Goal: Obtain resource: Download file/media

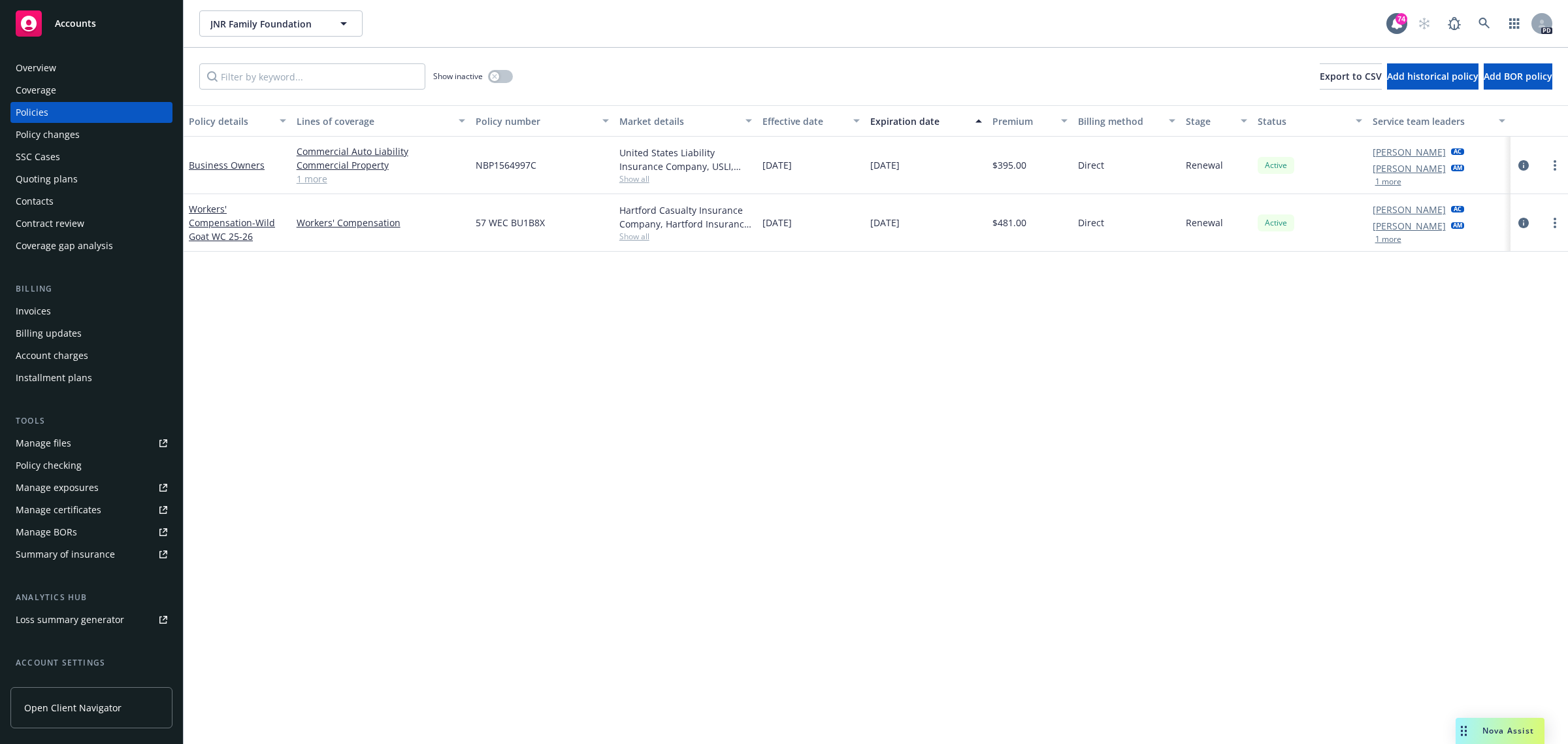
drag, startPoint x: 0, startPoint y: 0, endPoint x: 75, endPoint y: 21, distance: 77.9
click at [75, 21] on span "Accounts" at bounding box center [75, 23] width 41 height 10
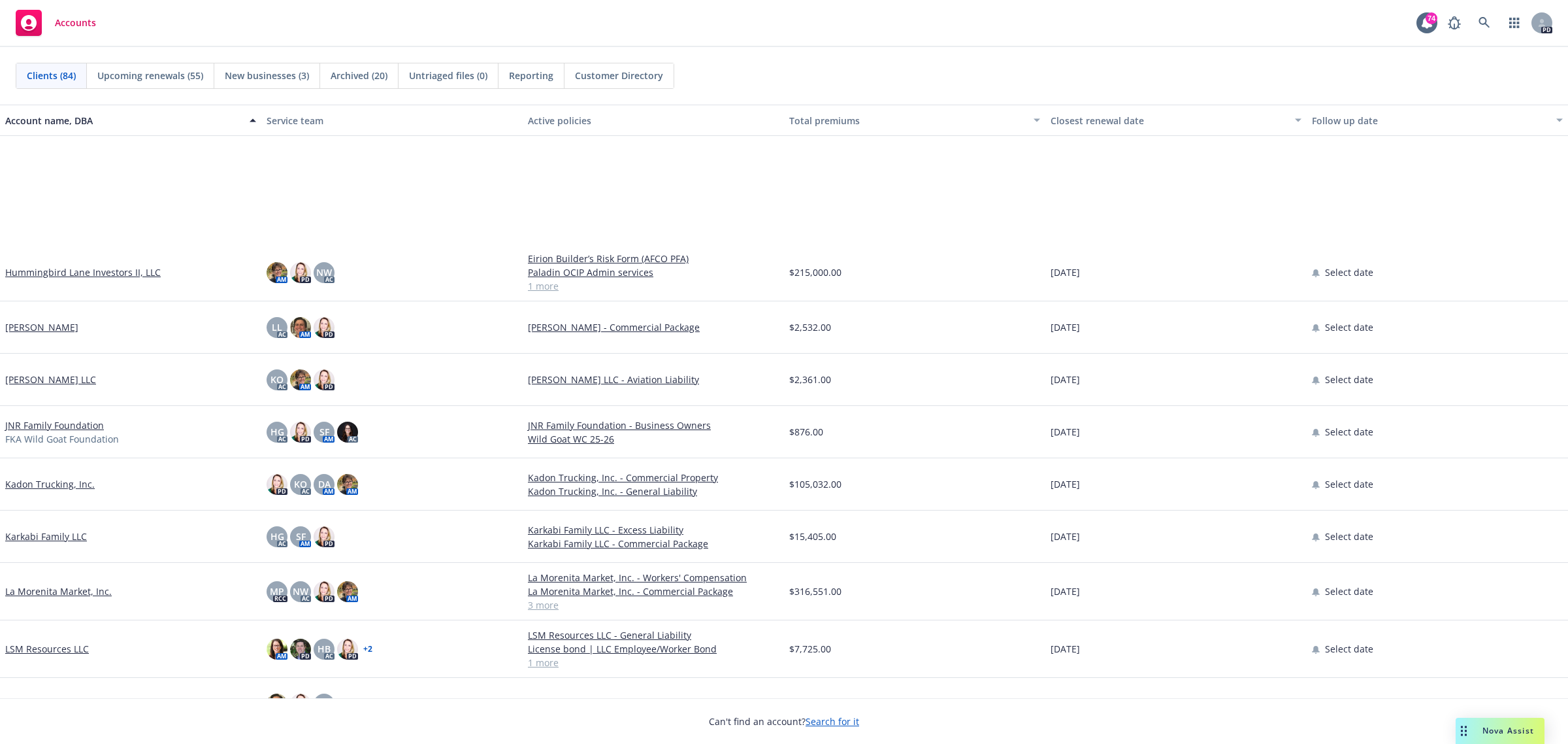
scroll to position [2288, 0]
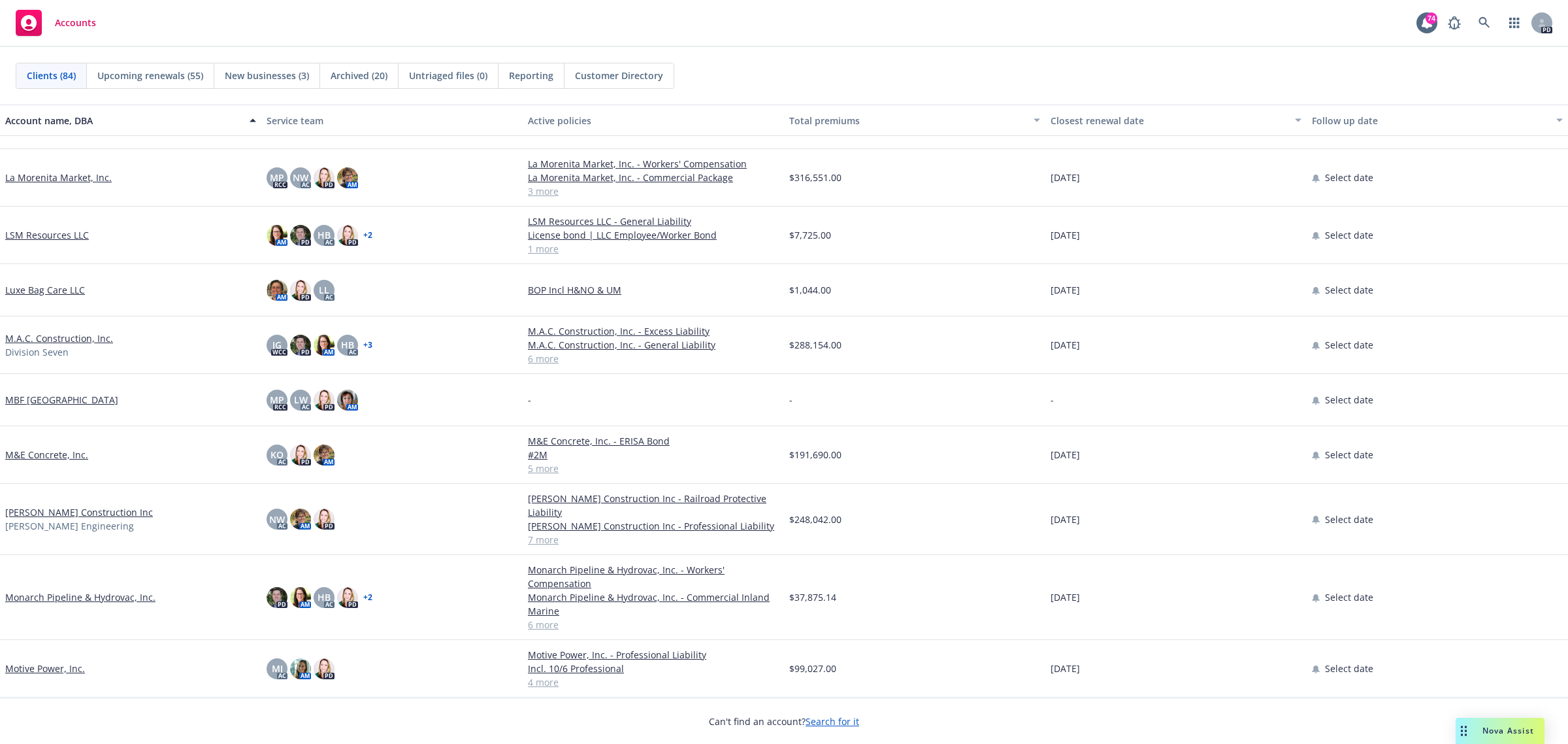
click at [56, 337] on link "M.A.C. Construction, Inc." at bounding box center [59, 338] width 108 height 14
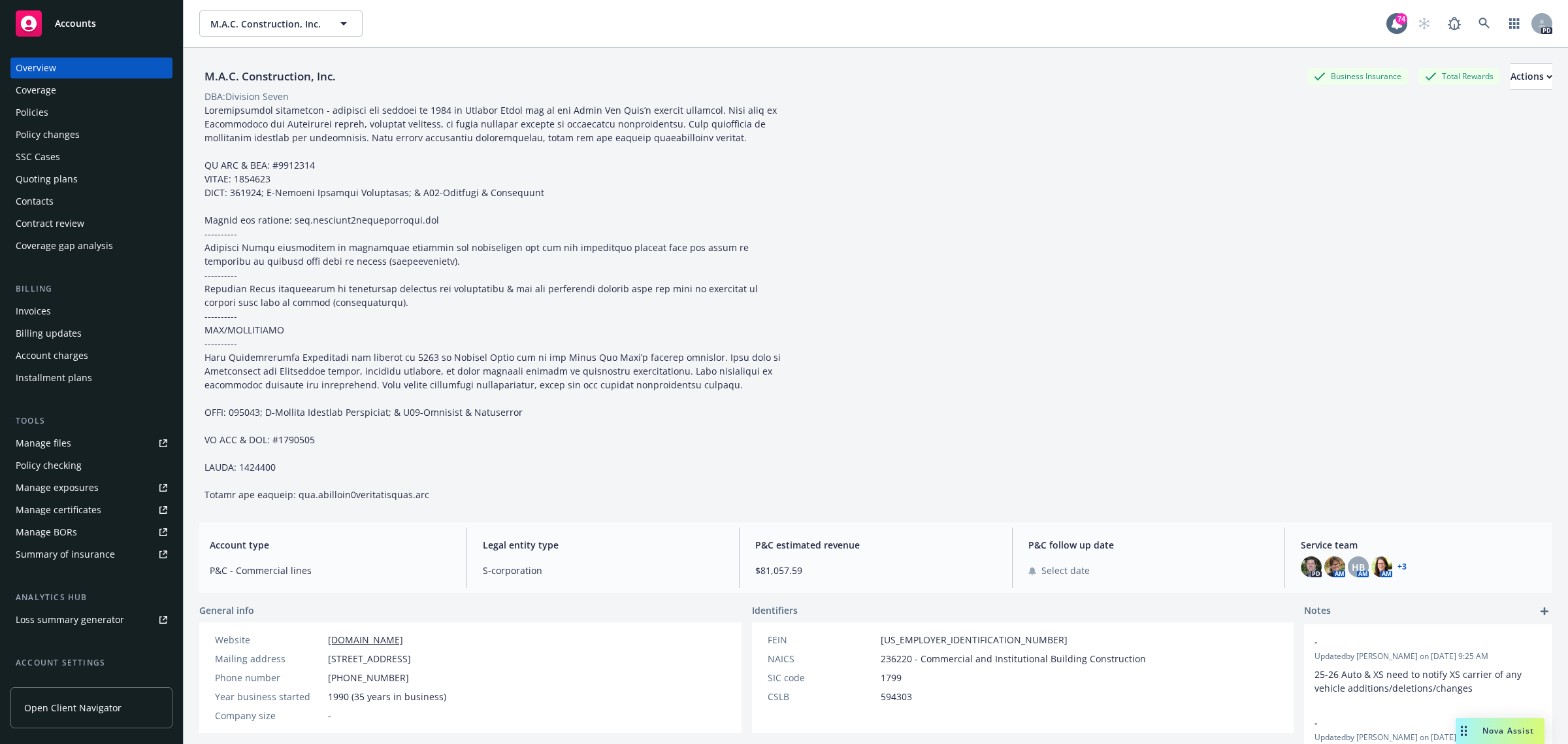
click at [54, 175] on div "Quoting plans" at bounding box center [46, 179] width 62 height 21
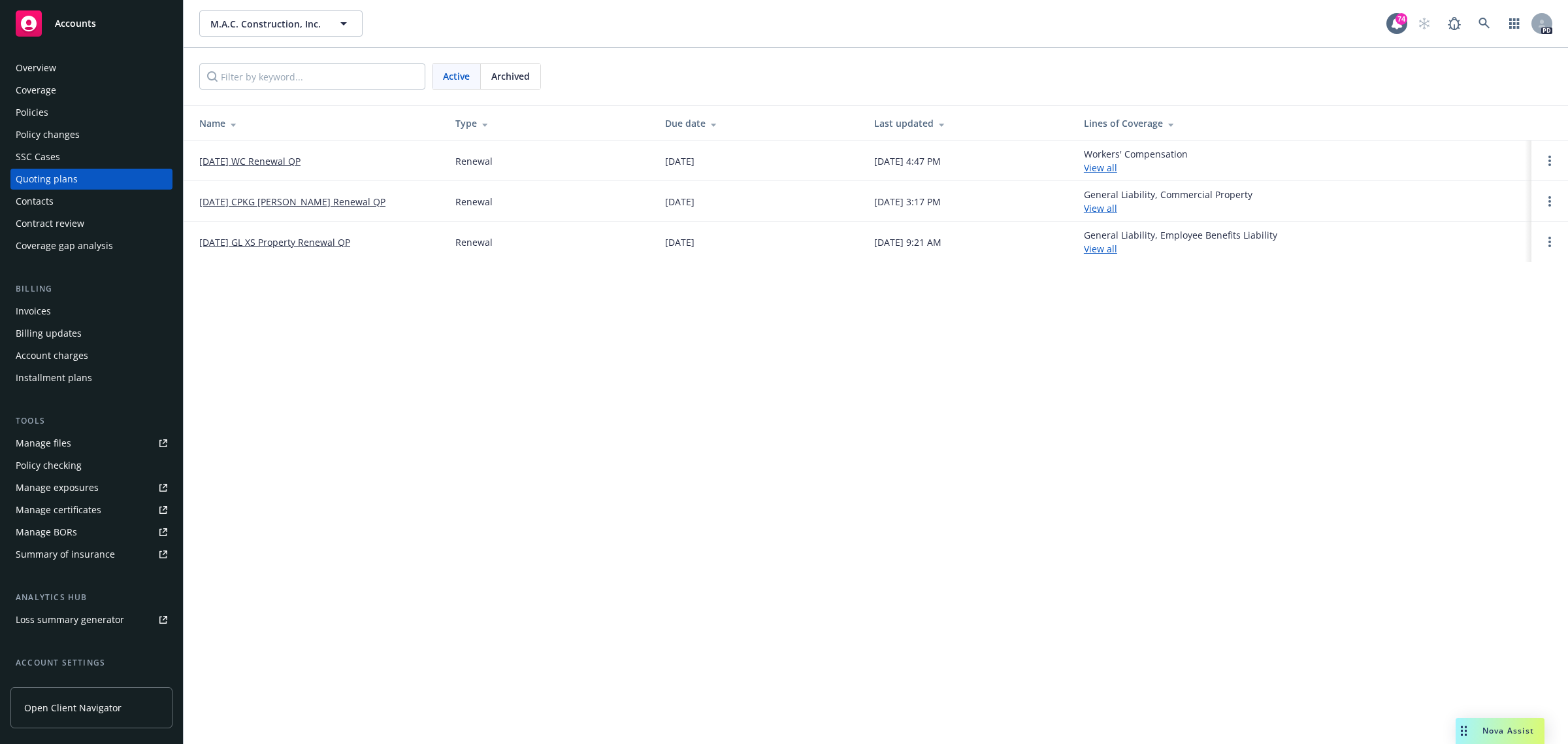
click at [275, 161] on link "[DATE] WC Renewal QP" at bounding box center [250, 161] width 101 height 14
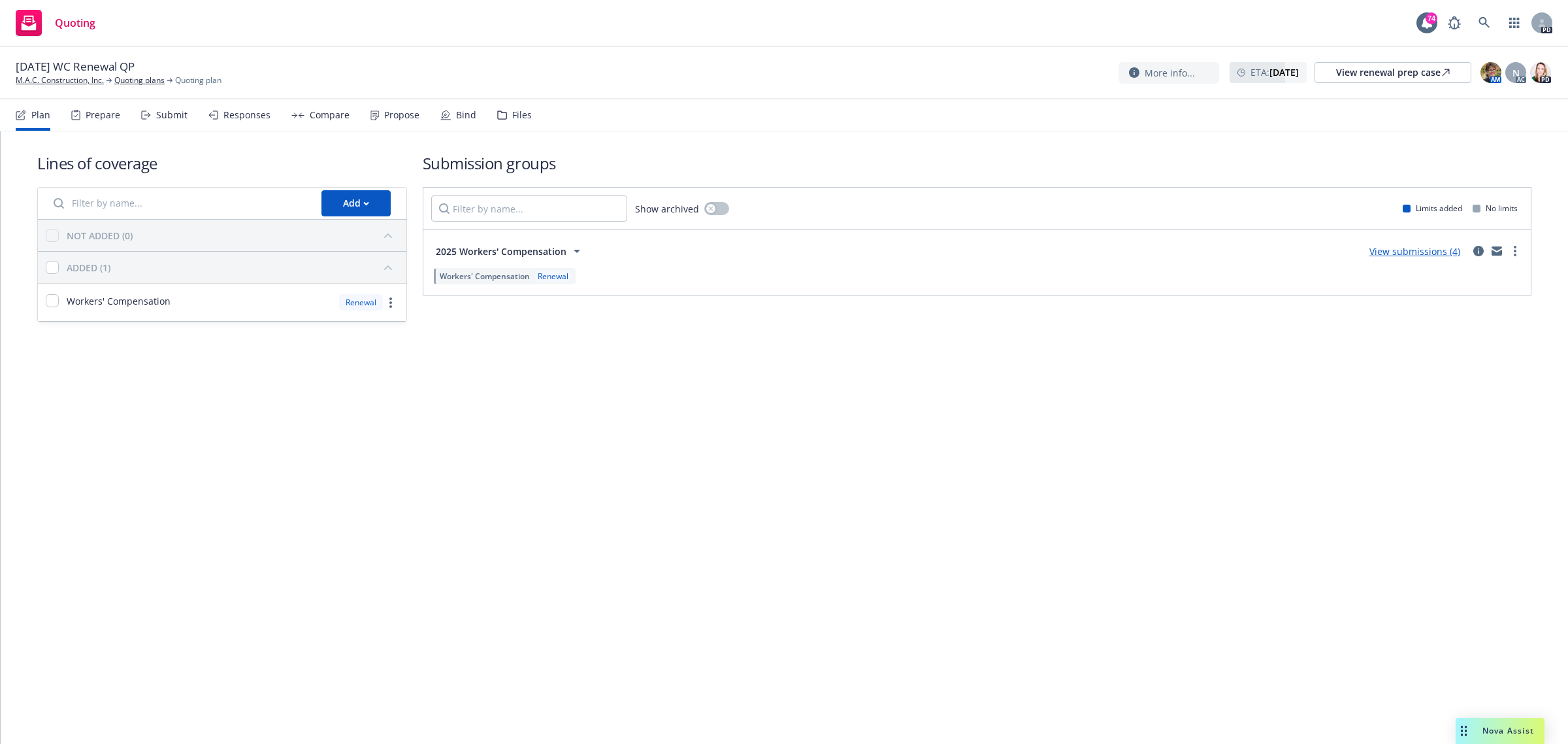
click at [1410, 251] on link "View submissions (4)" at bounding box center [1414, 250] width 91 height 12
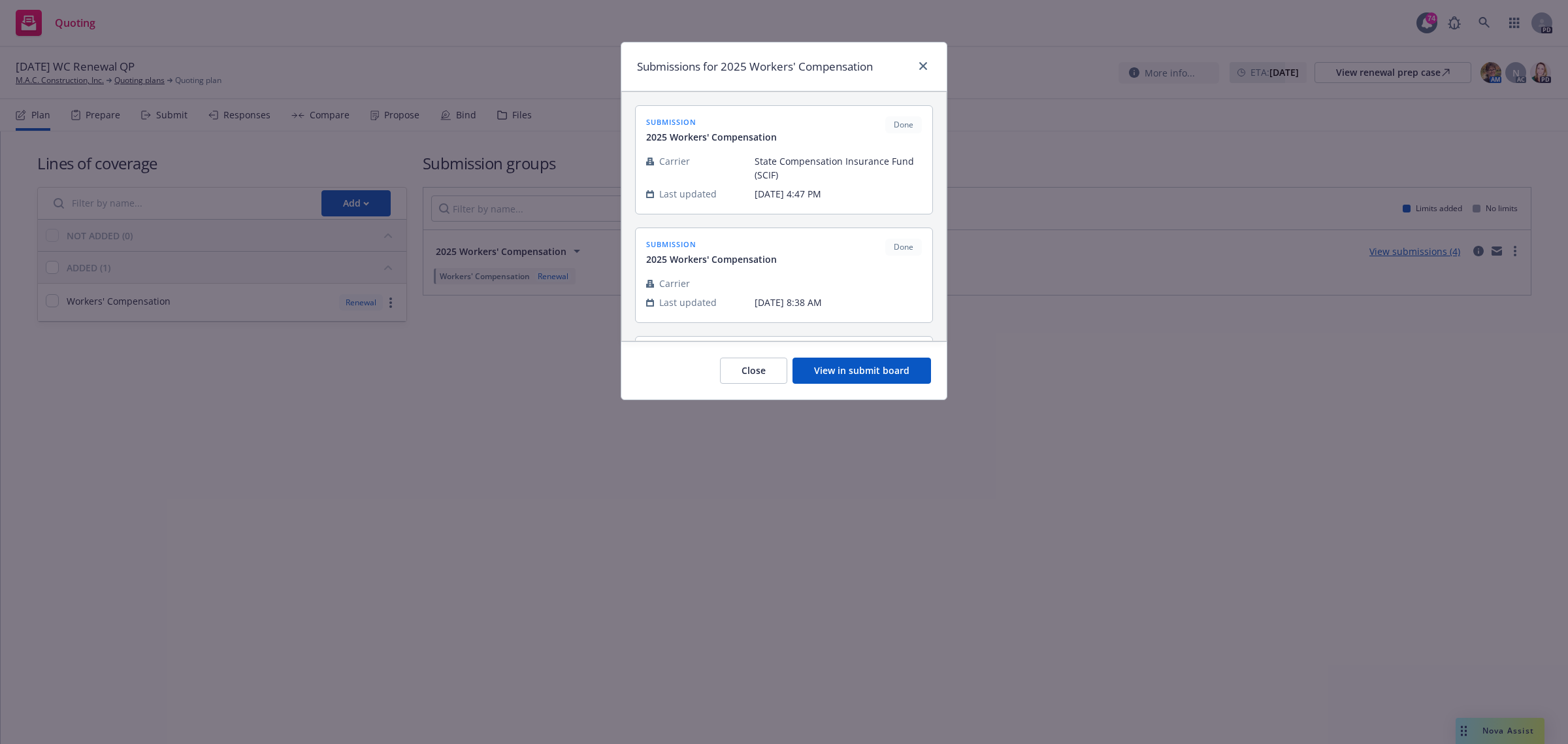
click at [909, 371] on button "View in submit board" at bounding box center [861, 370] width 139 height 26
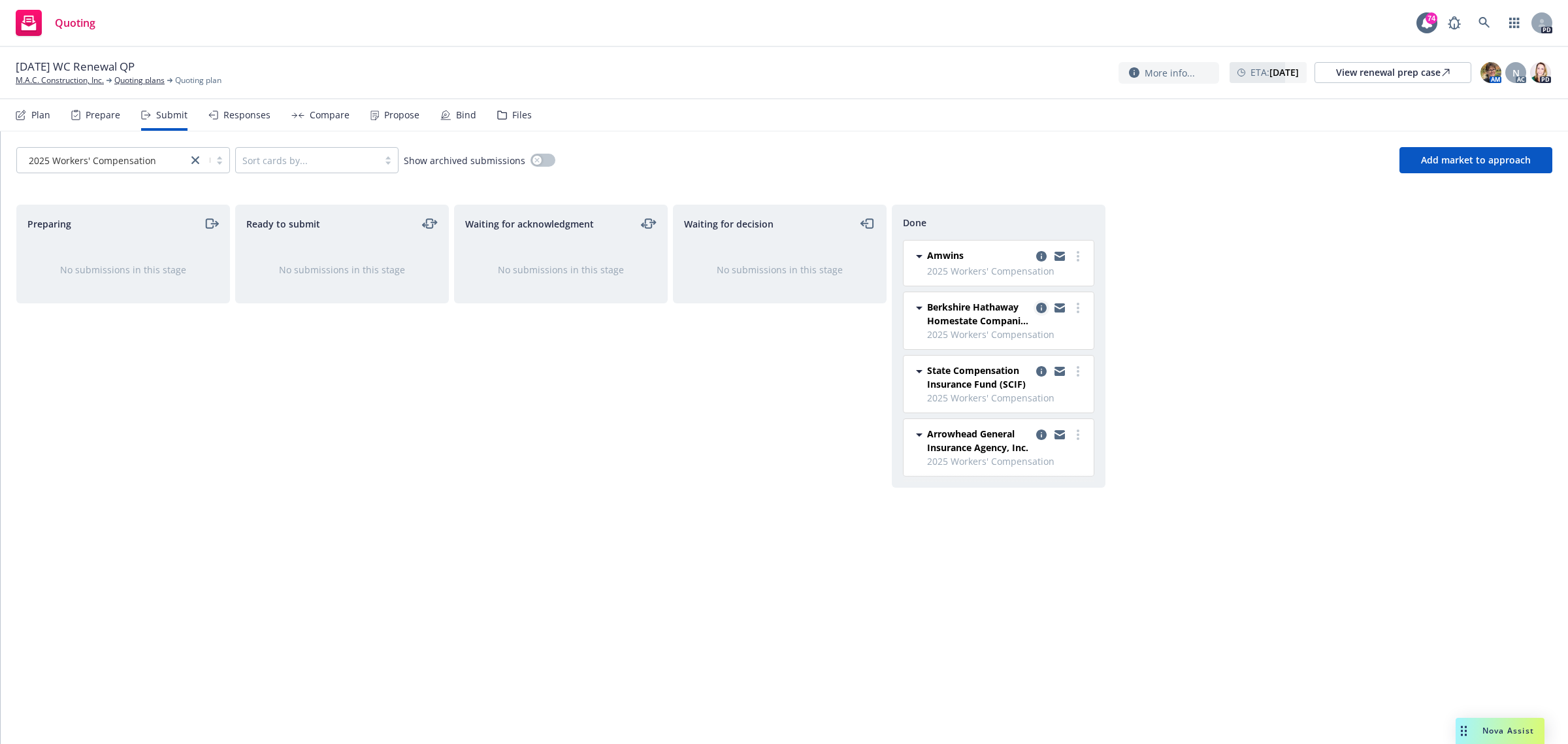
click at [1041, 308] on icon "copy logging email" at bounding box center [1041, 308] width 10 height 10
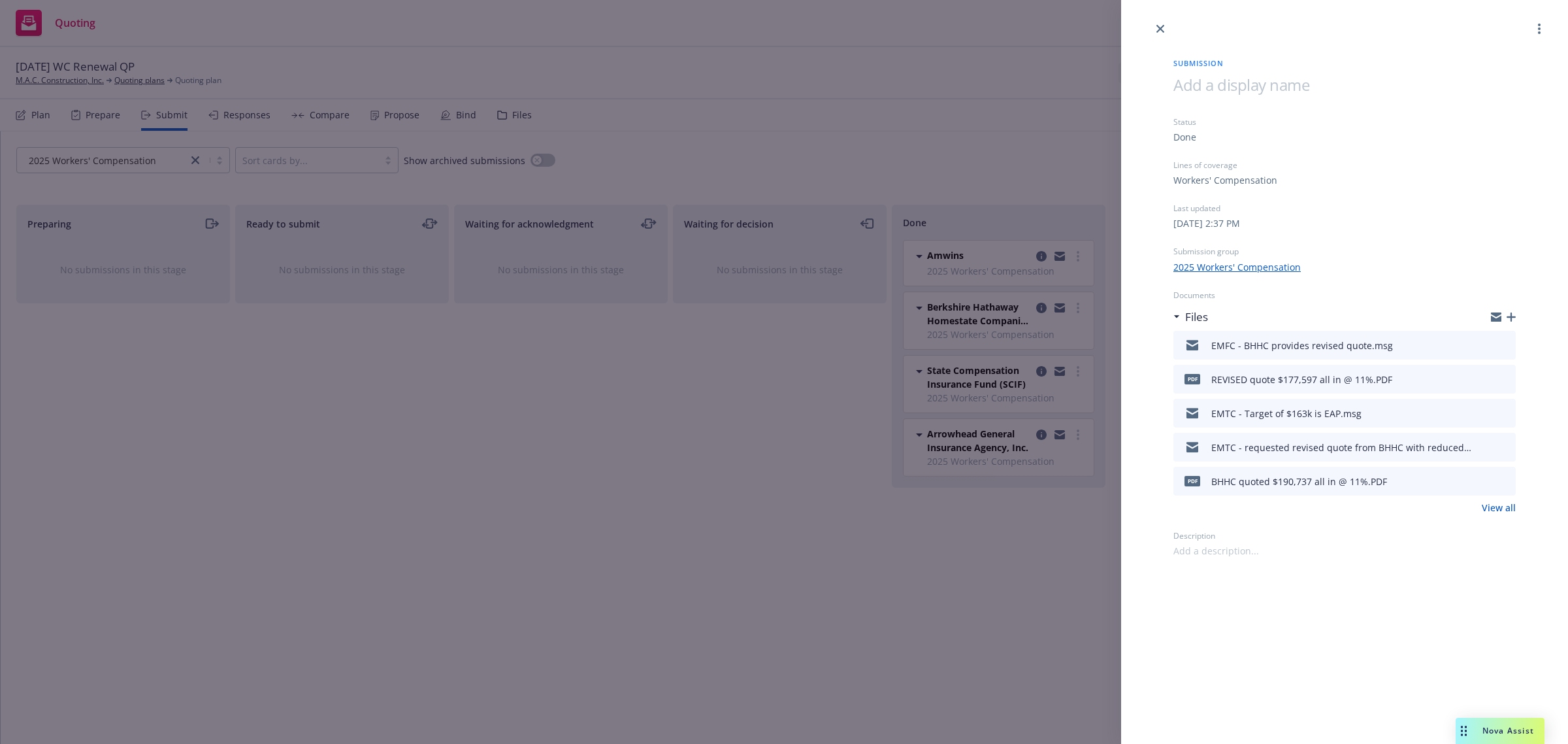
click at [1488, 345] on button "download file" at bounding box center [1482, 343] width 13 height 13
click at [682, 215] on div "Submission Status Done Lines of coverage Workers' Compensation Last updated Tue…" at bounding box center [784, 372] width 1568 height 744
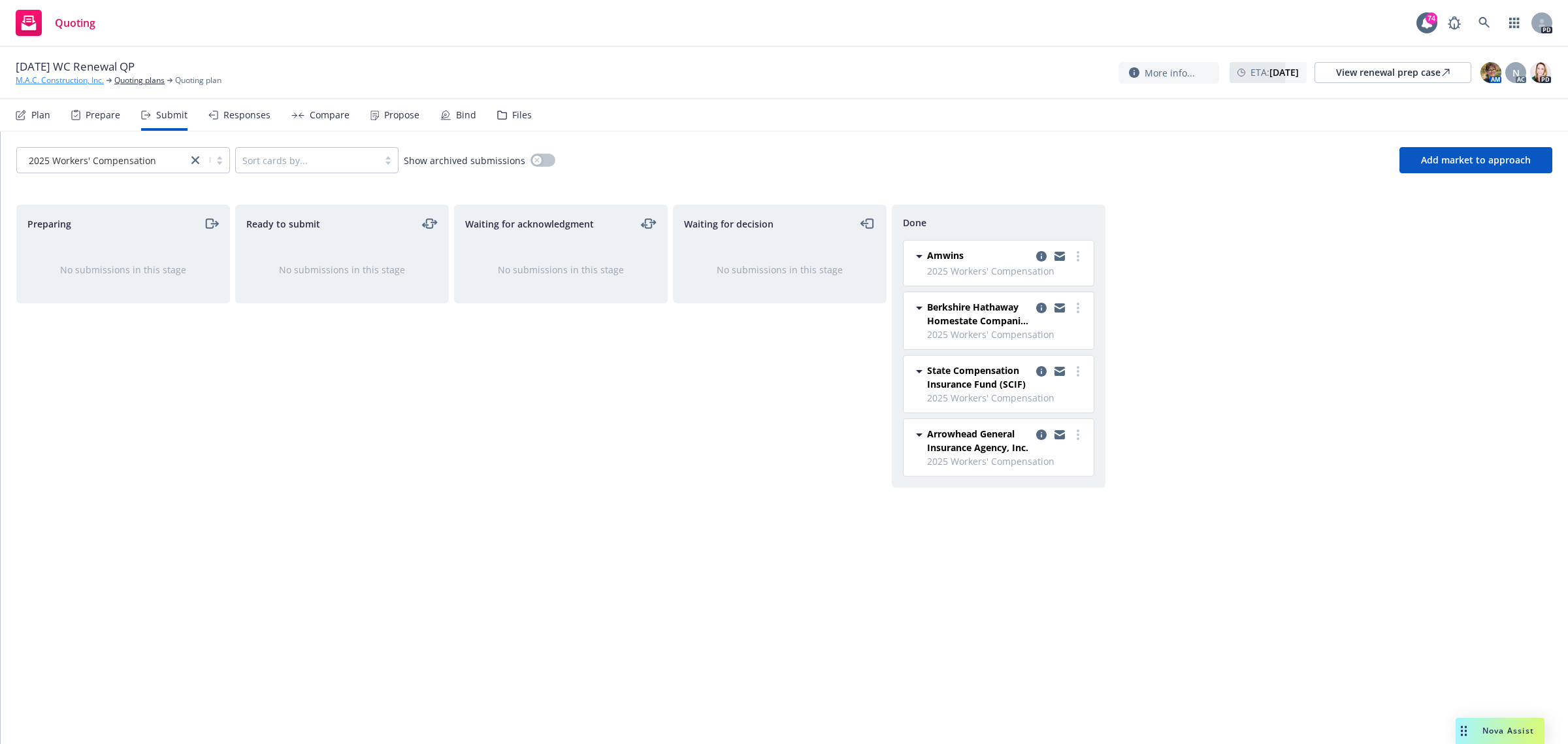
click at [63, 76] on link "M.A.C. Construction, Inc." at bounding box center [60, 80] width 88 height 12
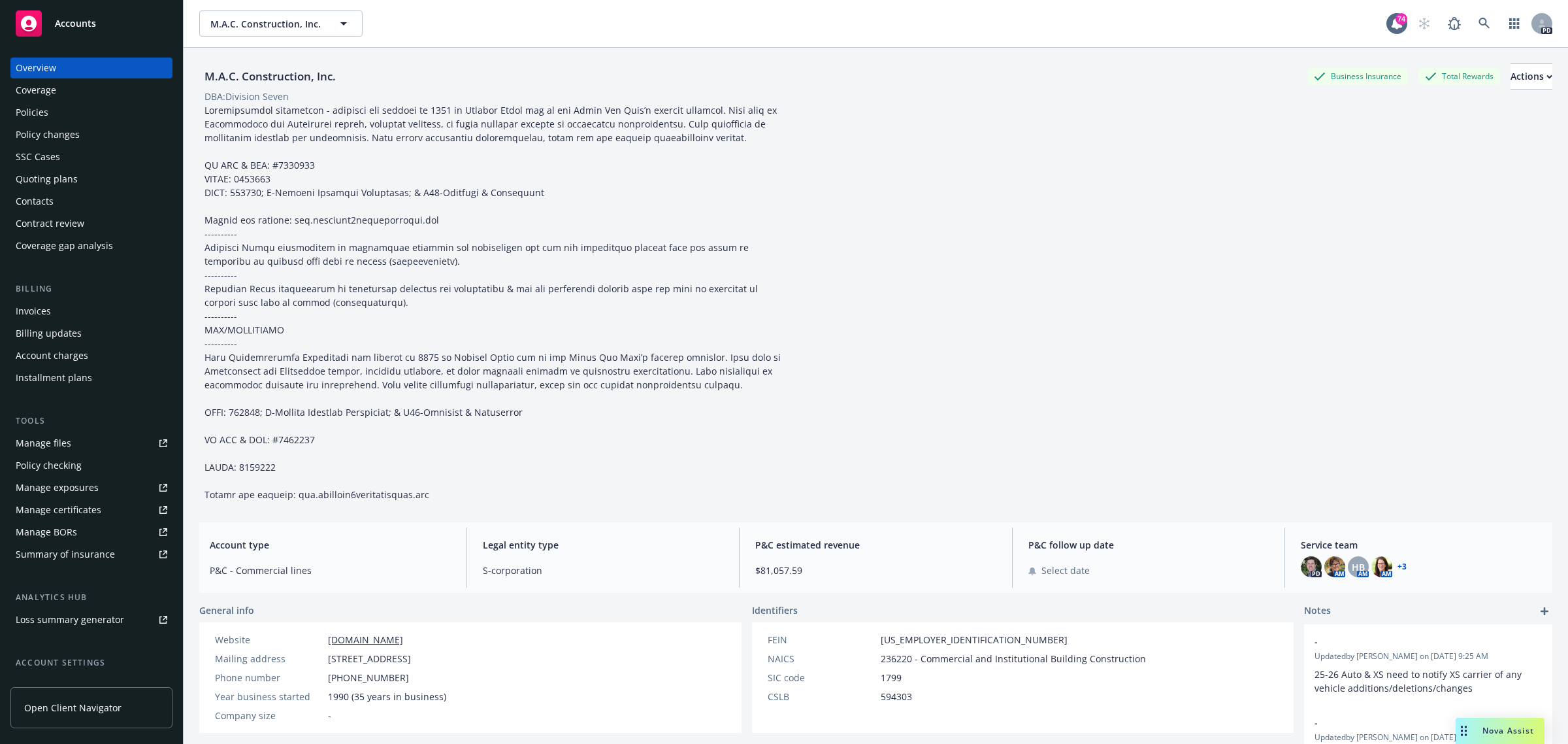
click at [88, 15] on div "Accounts" at bounding box center [91, 23] width 152 height 26
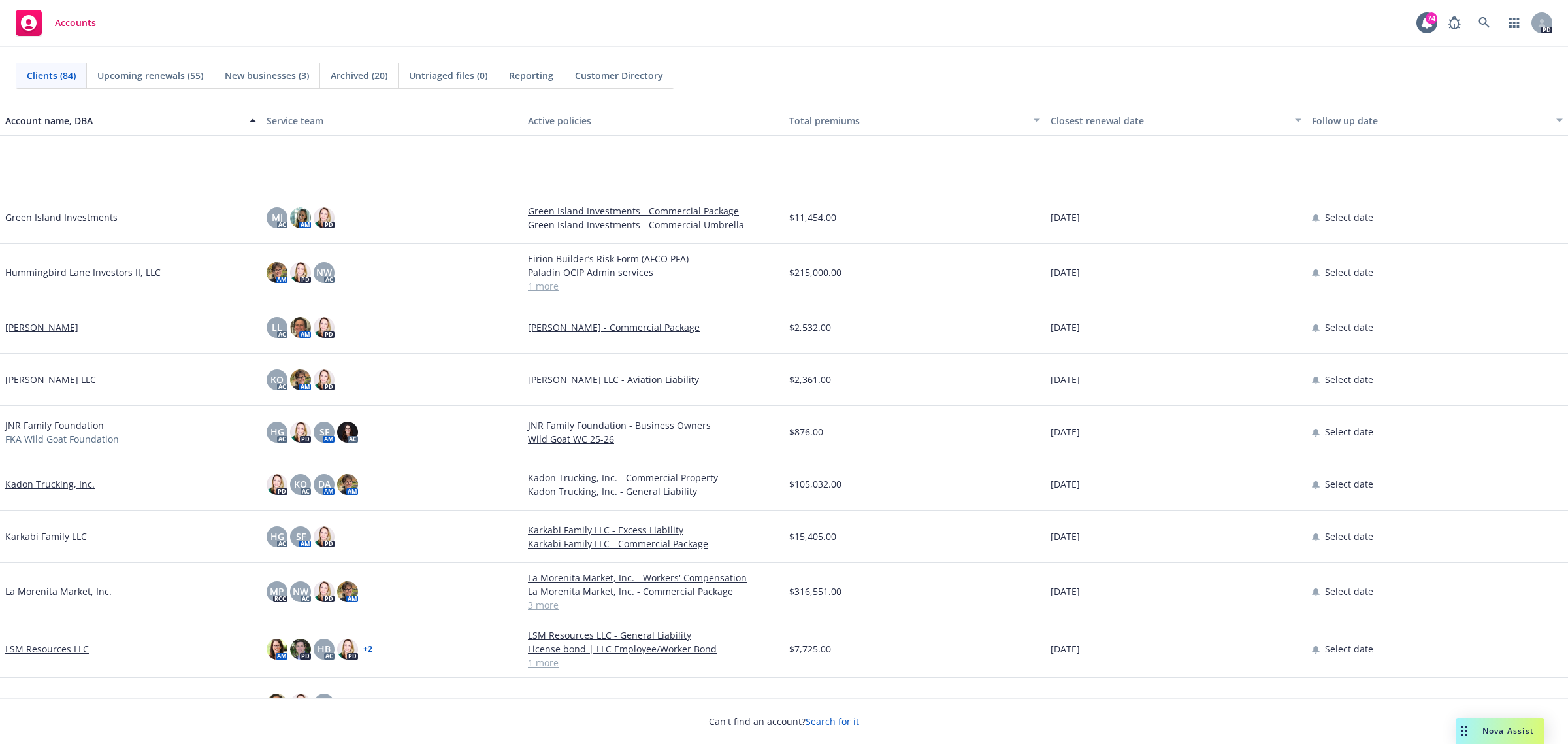
scroll to position [2452, 0]
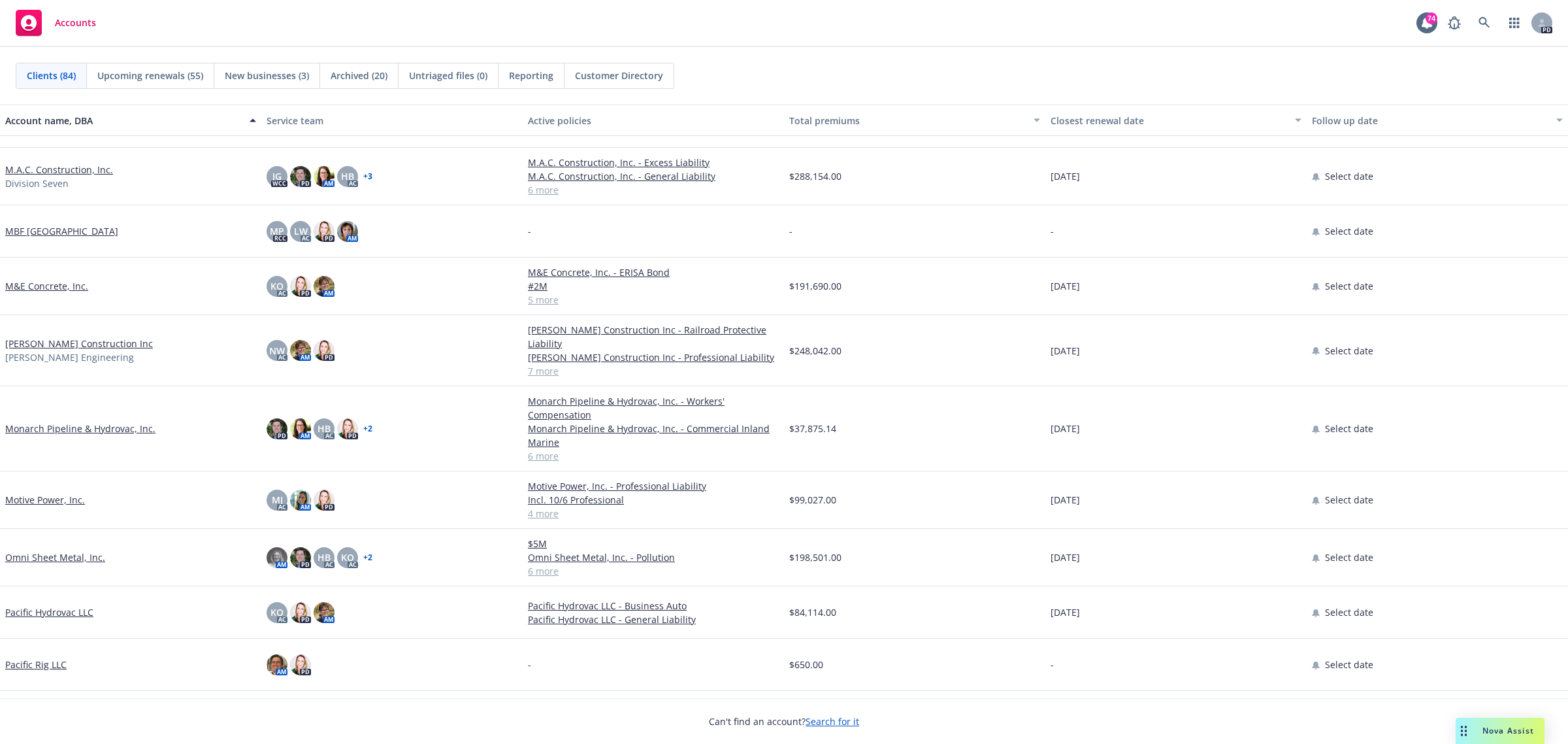
click at [121, 423] on link "Monarch Pipeline & Hydrovac, Inc." at bounding box center [80, 428] width 150 height 14
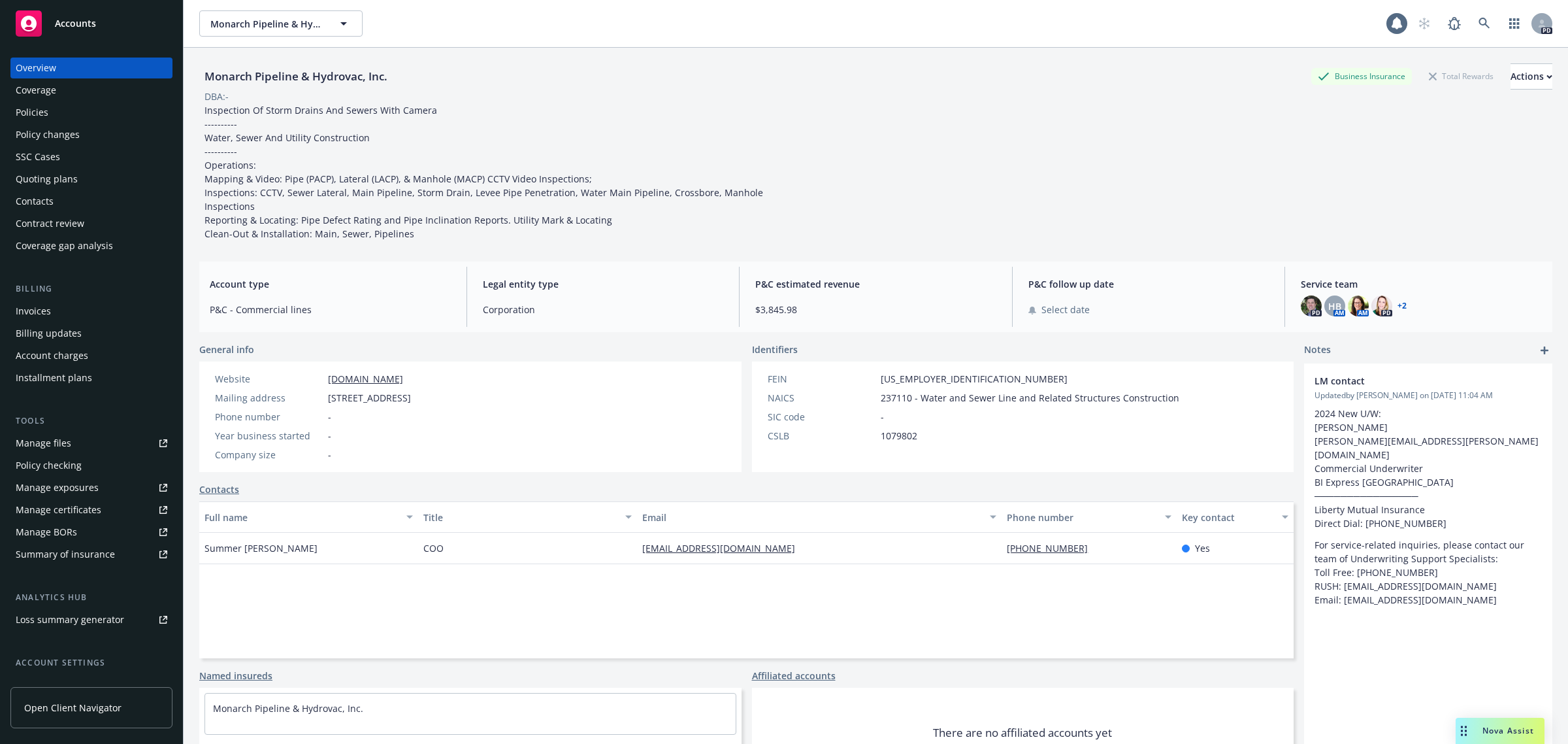
click at [47, 109] on div "Policies" at bounding box center [32, 112] width 33 height 21
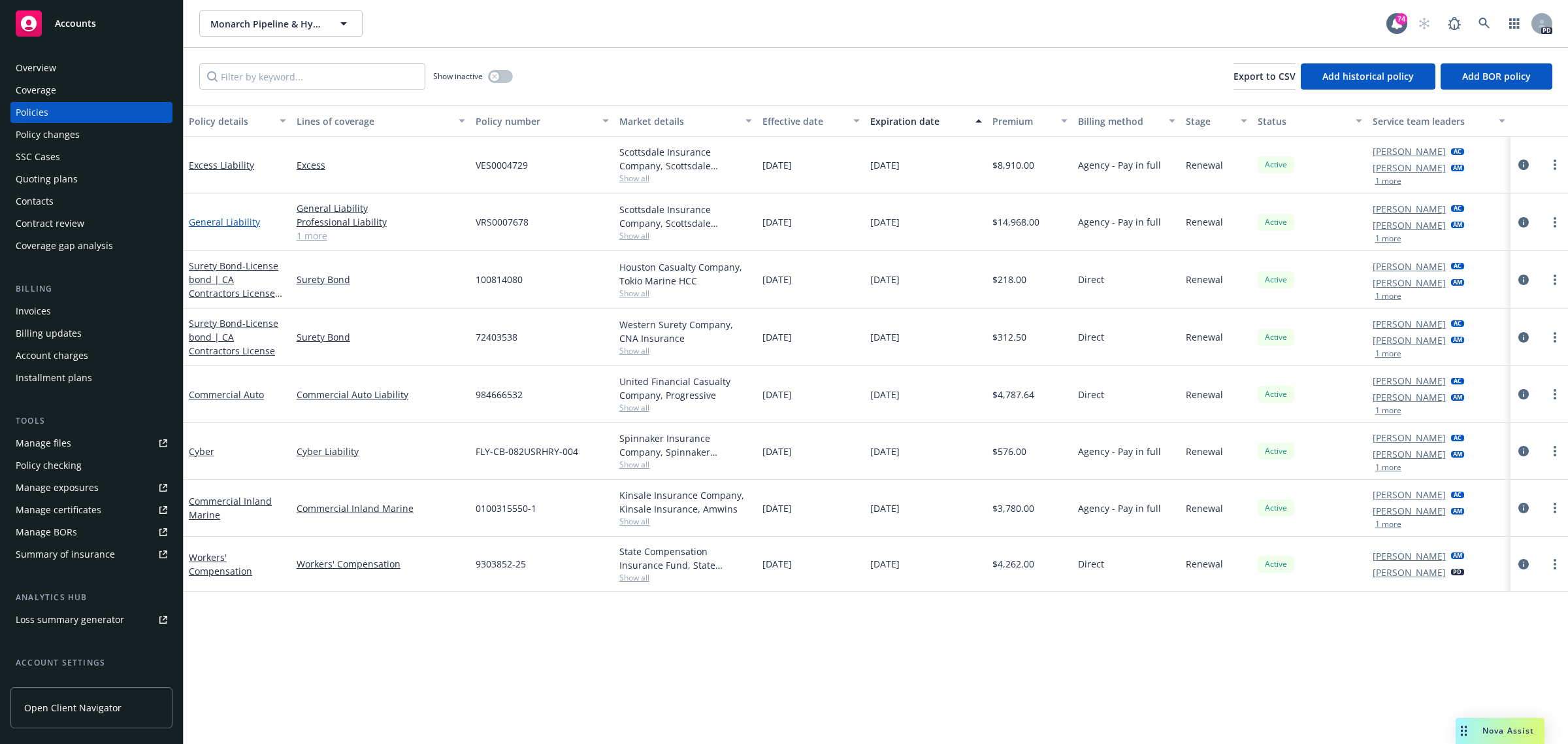
click at [215, 221] on link "General Liability" at bounding box center [224, 221] width 71 height 12
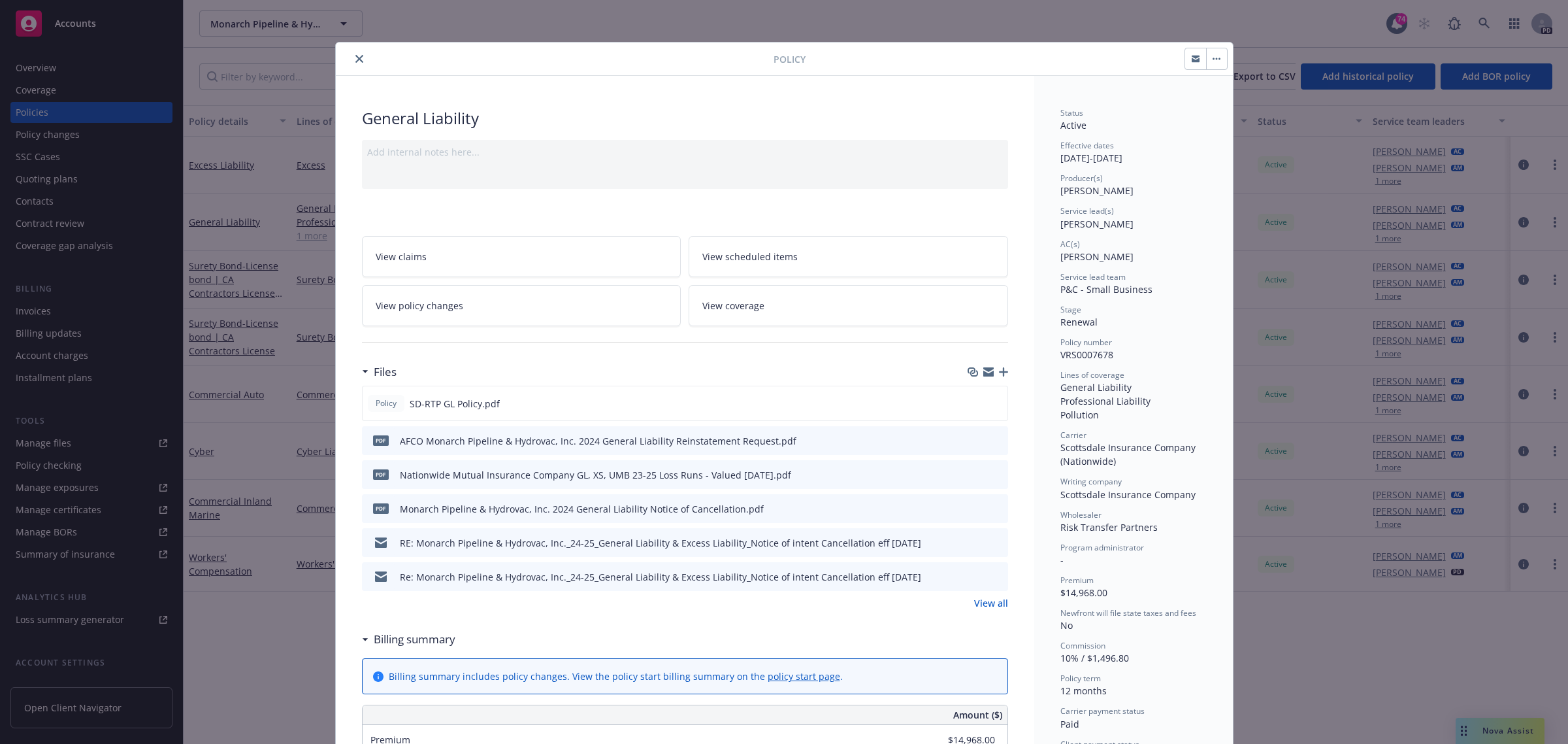
drag, startPoint x: 355, startPoint y: 60, endPoint x: 350, endPoint y: 69, distance: 10.3
click at [355, 60] on icon "close" at bounding box center [359, 59] width 8 height 8
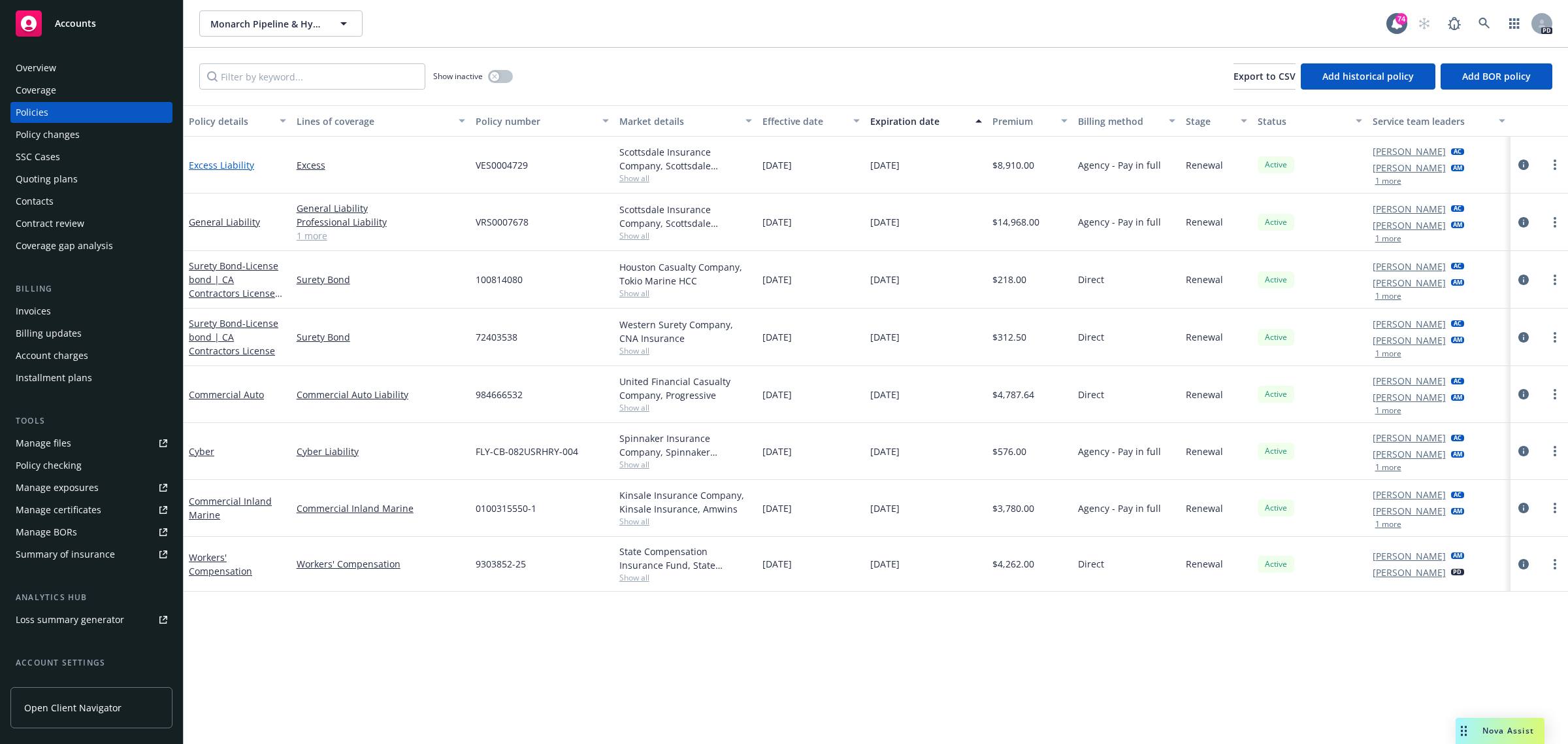
click at [210, 164] on link "Excess Liability" at bounding box center [221, 165] width 65 height 12
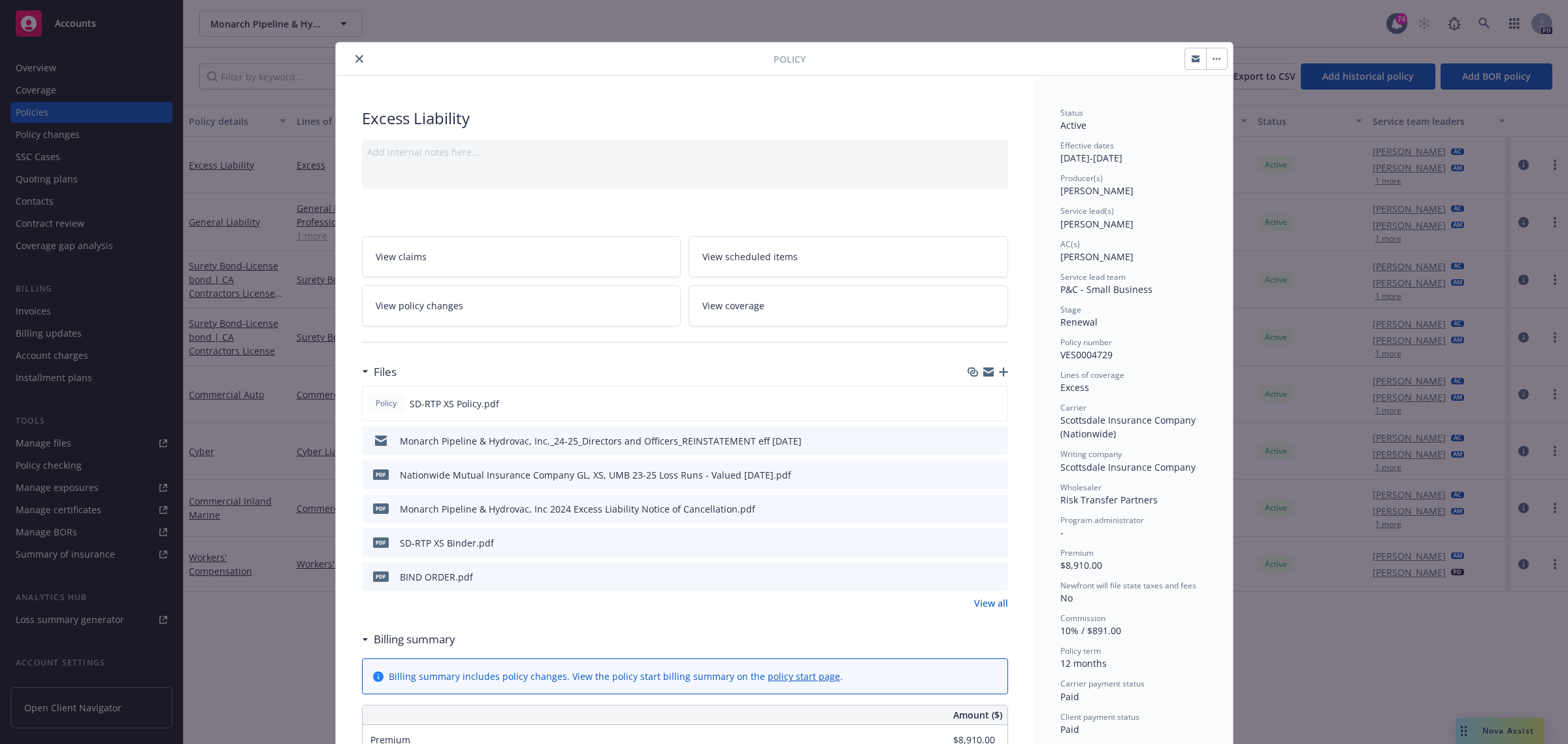
click at [355, 60] on icon "close" at bounding box center [359, 59] width 8 height 8
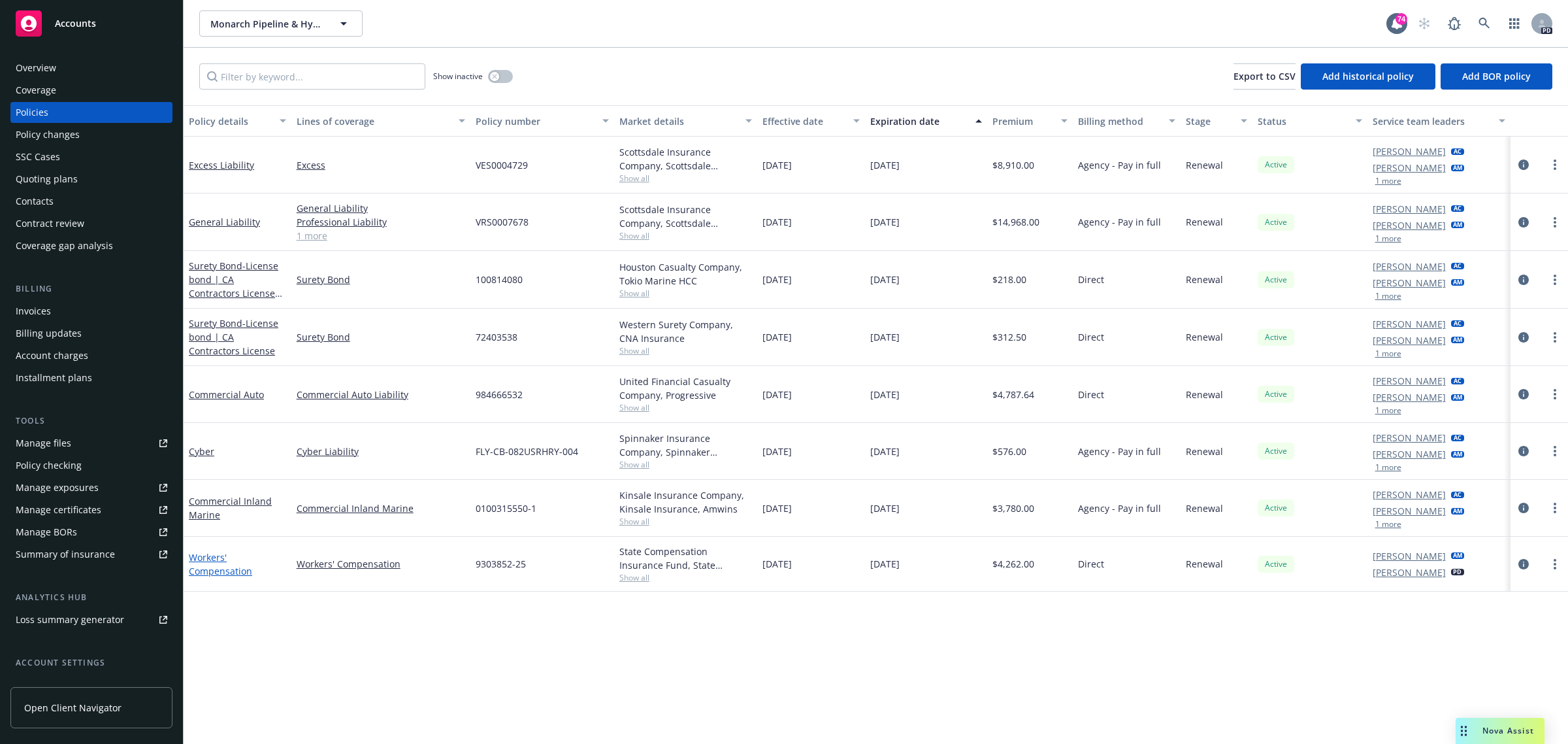
click at [208, 559] on link "Workers' Compensation" at bounding box center [220, 564] width 63 height 26
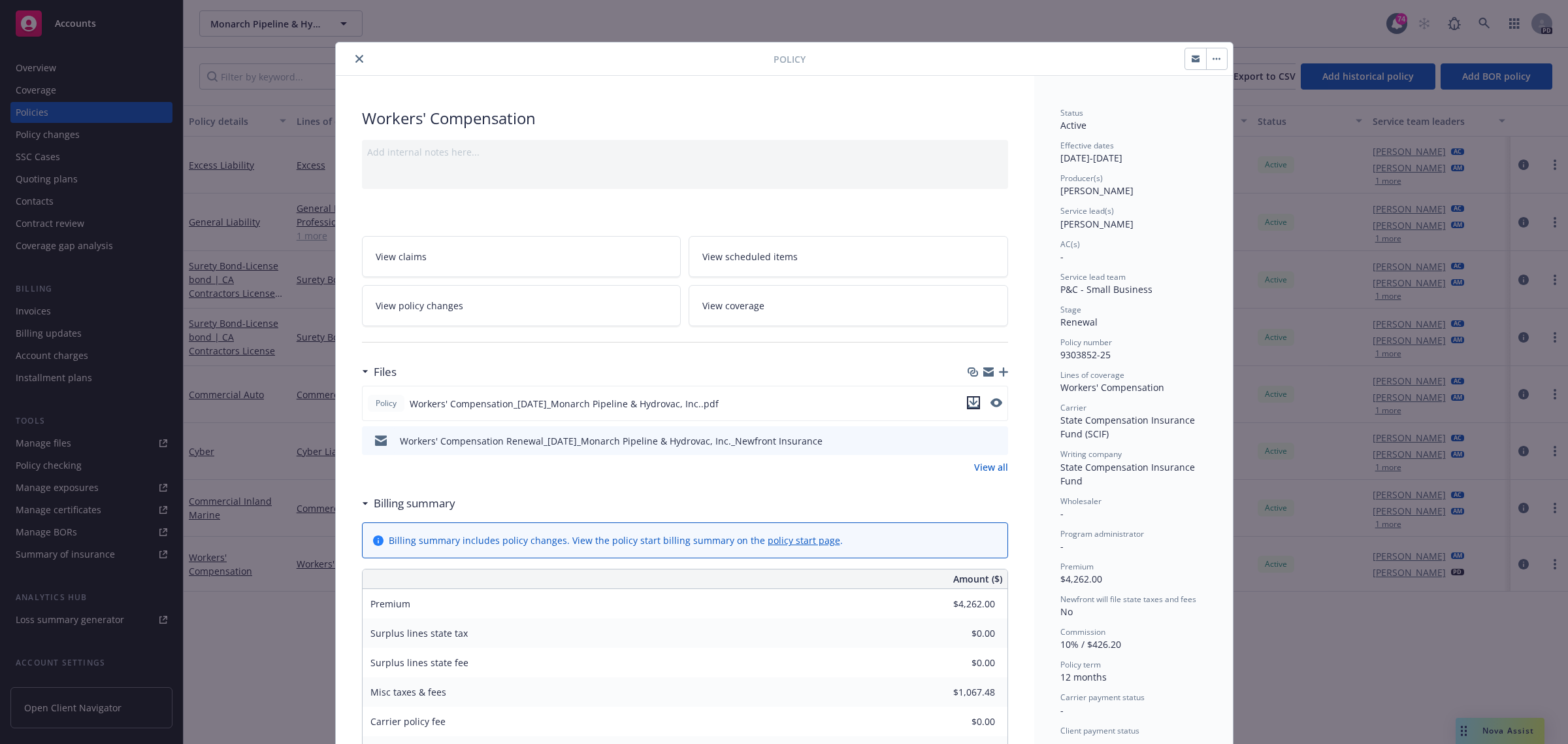
click at [969, 403] on icon "download file" at bounding box center [973, 401] width 8 height 8
drag, startPoint x: 351, startPoint y: 55, endPoint x: 291, endPoint y: 7, distance: 76.8
click at [355, 55] on icon "close" at bounding box center [359, 59] width 8 height 8
